Goal: Check status: Check status

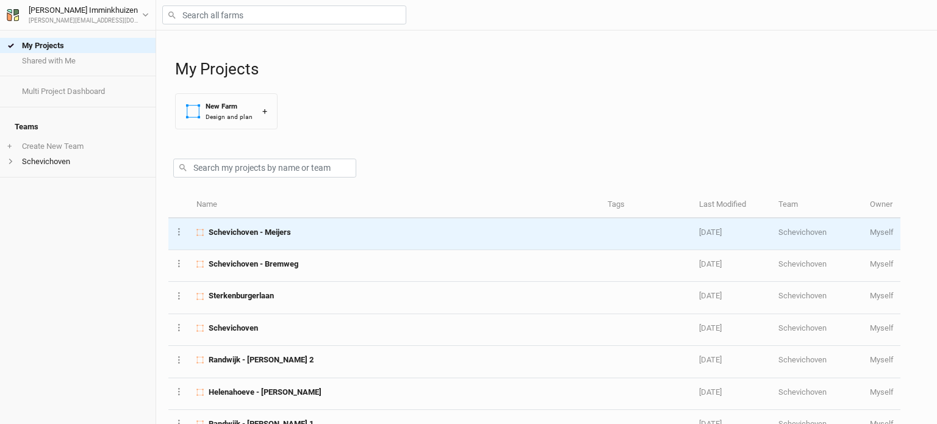
click at [285, 241] on td "Schevichoven - Meijers" at bounding box center [395, 234] width 411 height 32
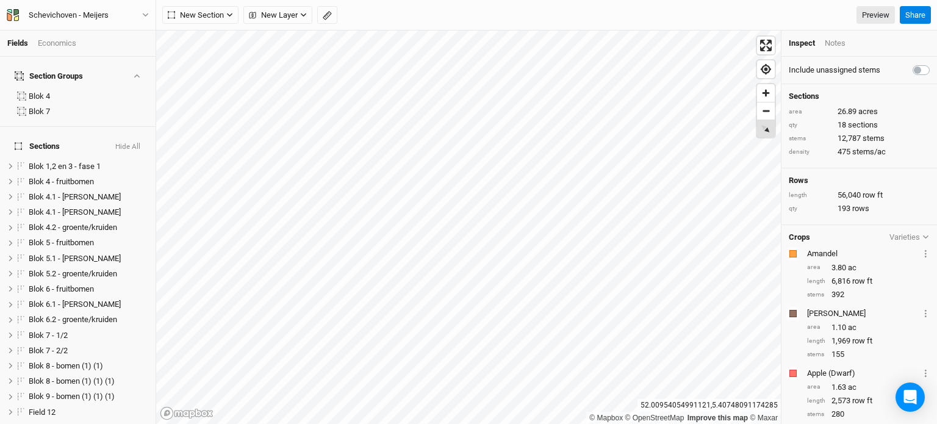
click at [669, 158] on div "© Mapbox © OpenStreetMap Improve this map © Maxar" at bounding box center [468, 227] width 625 height 393
click at [770, 140] on div "© Mapbox © OpenStreetMap Improve this map © Maxar" at bounding box center [468, 227] width 625 height 393
